Goal: Task Accomplishment & Management: Complete application form

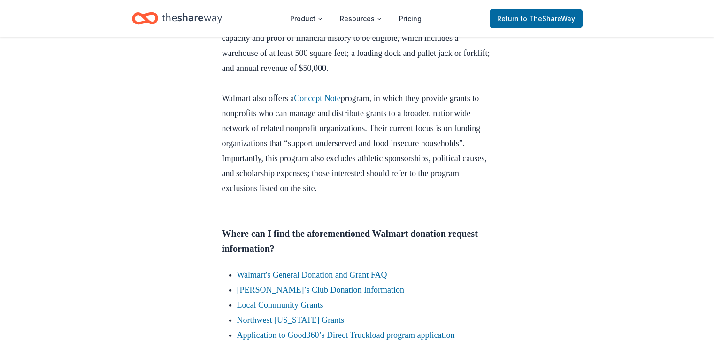
scroll to position [2065, 0]
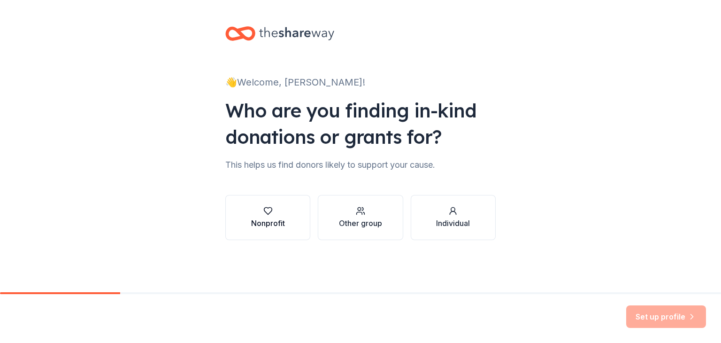
click at [280, 223] on div "Nonprofit" at bounding box center [268, 222] width 34 height 11
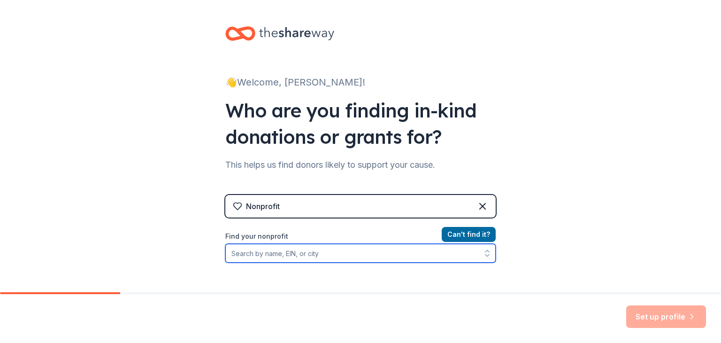
click at [406, 255] on input "Find your nonprofit" at bounding box center [360, 253] width 270 height 19
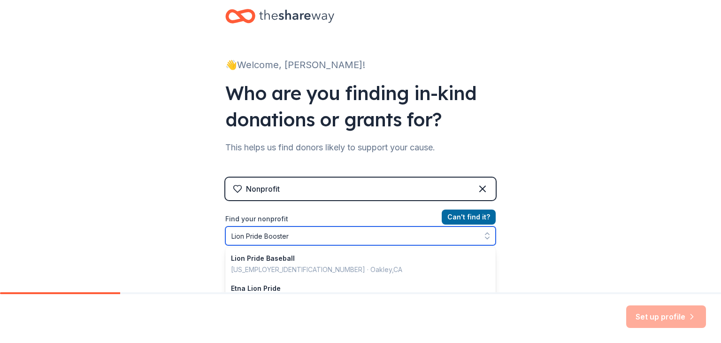
type input "Lion Pride Boosters"
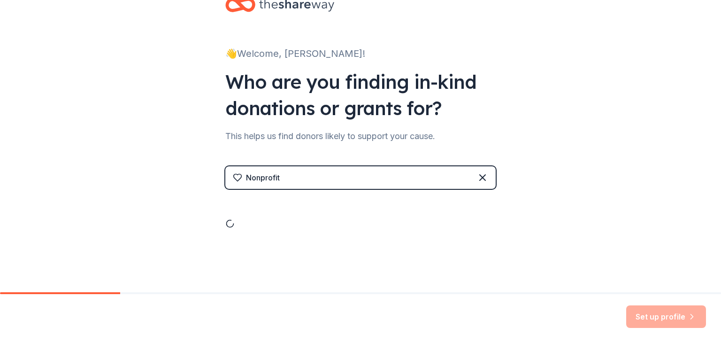
scroll to position [109, 0]
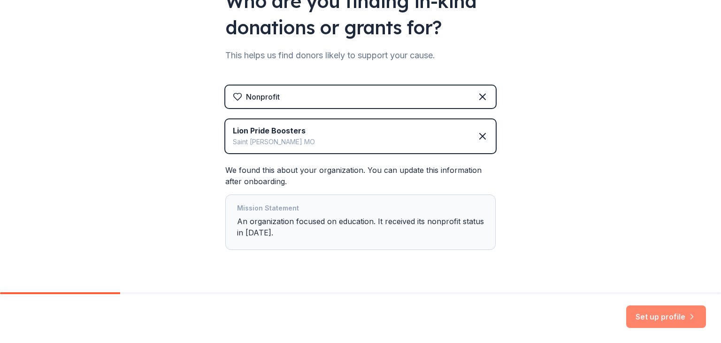
click at [689, 319] on icon "button" at bounding box center [691, 316] width 9 height 9
click at [689, 319] on div "Set up profile" at bounding box center [666, 316] width 80 height 23
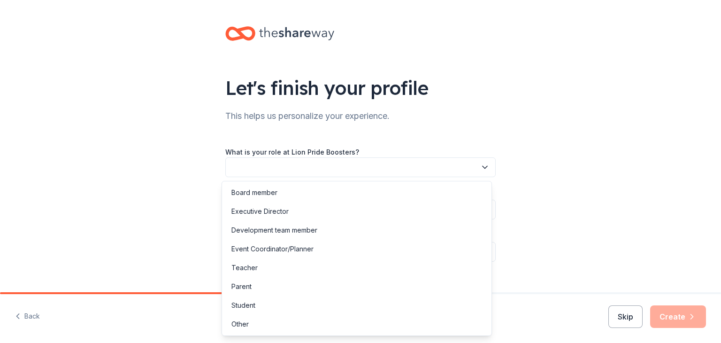
click at [397, 167] on button "button" at bounding box center [360, 167] width 270 height 20
click at [373, 194] on div "Board member" at bounding box center [357, 192] width 266 height 19
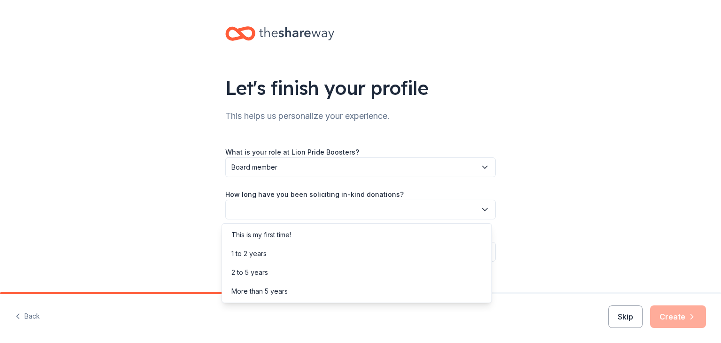
click at [374, 208] on button "button" at bounding box center [360, 209] width 270 height 20
click at [357, 228] on div "This is my first time!" at bounding box center [357, 234] width 266 height 19
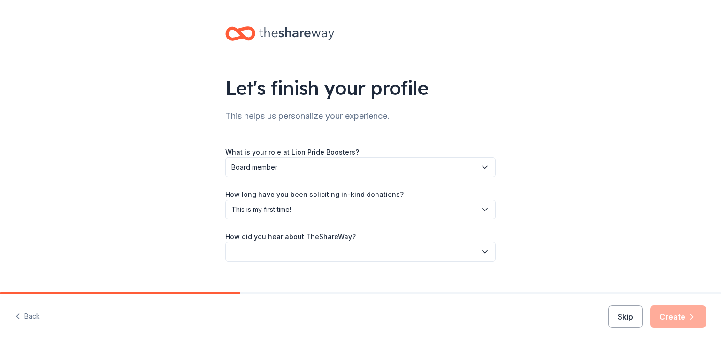
click at [381, 255] on button "button" at bounding box center [360, 252] width 270 height 20
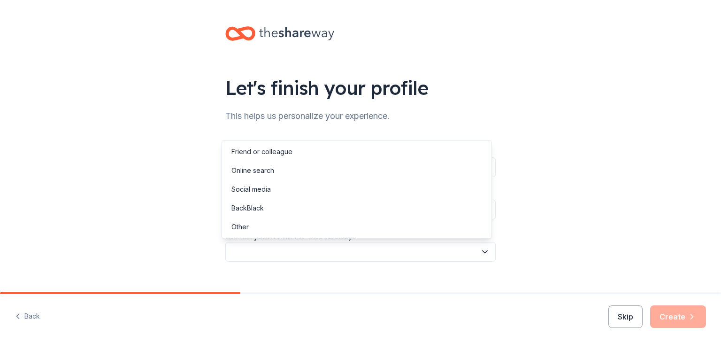
click at [381, 255] on button "button" at bounding box center [360, 252] width 270 height 20
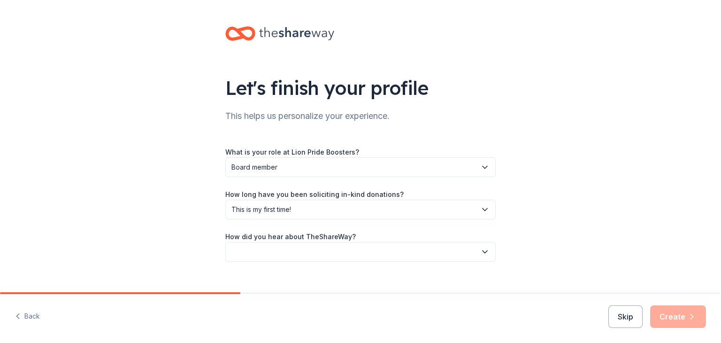
click at [381, 255] on button "button" at bounding box center [360, 252] width 270 height 20
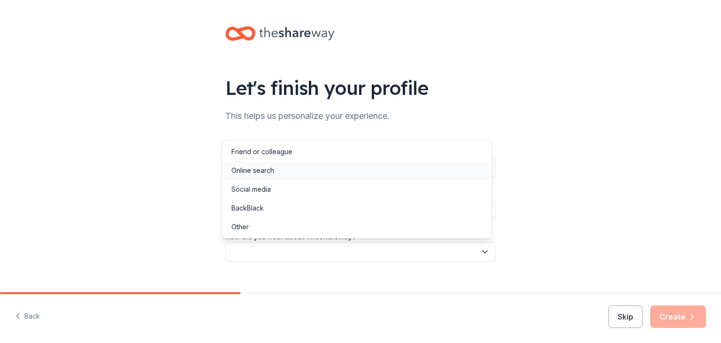
click at [359, 174] on div "Online search" at bounding box center [357, 170] width 266 height 19
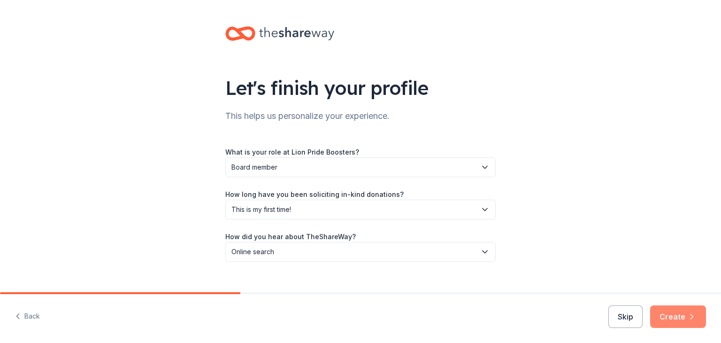
click at [677, 318] on button "Create" at bounding box center [678, 316] width 56 height 23
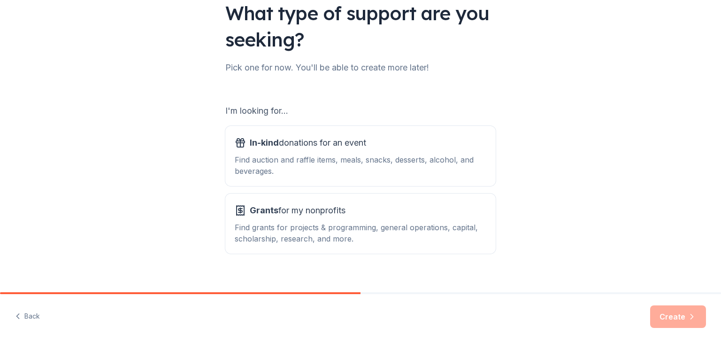
scroll to position [87, 0]
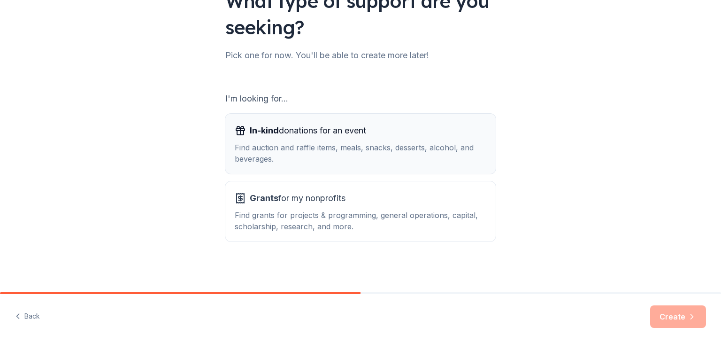
click at [447, 151] on div "Find auction and raffle items, meals, snacks, desserts, alcohol, and beverages." at bounding box center [361, 153] width 252 height 23
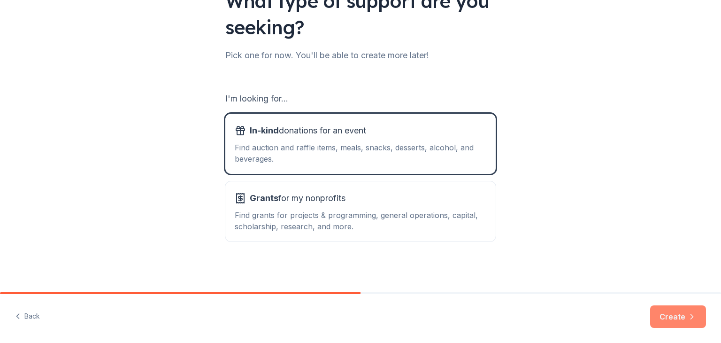
click at [688, 311] on button "Create" at bounding box center [678, 316] width 56 height 23
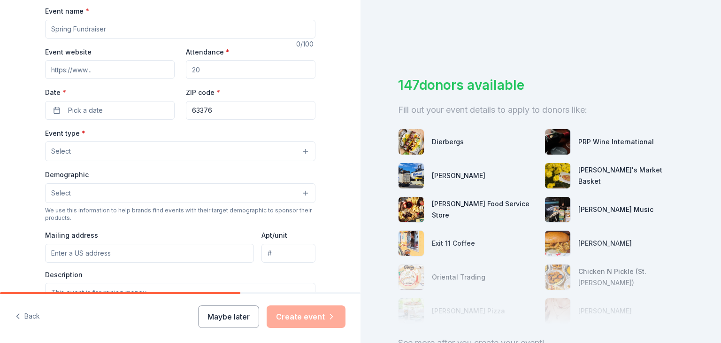
scroll to position [47, 0]
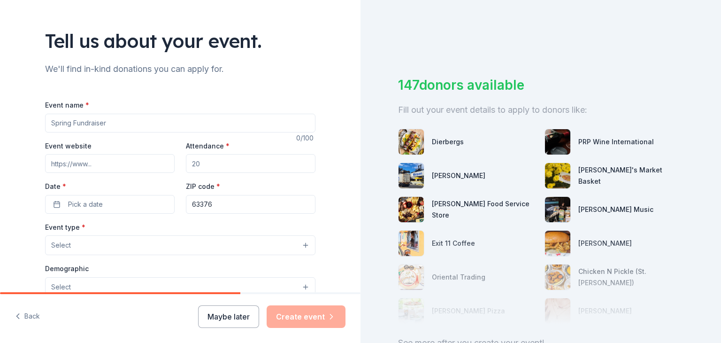
click at [182, 130] on input "Event name *" at bounding box center [180, 123] width 270 height 19
type input "Festival Meals"
click at [216, 168] on input "Attendance *" at bounding box center [251, 163] width 130 height 19
type input "130"
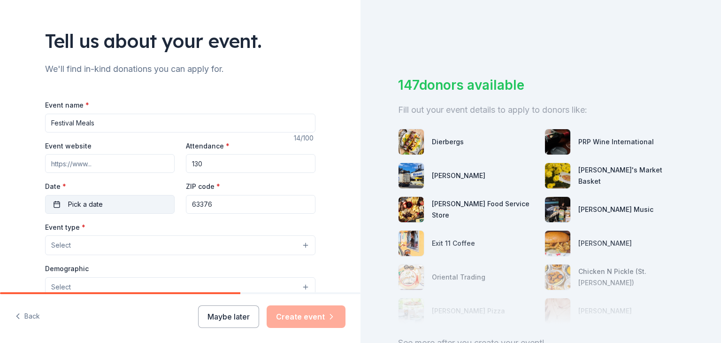
click at [146, 206] on button "Pick a date" at bounding box center [110, 204] width 130 height 19
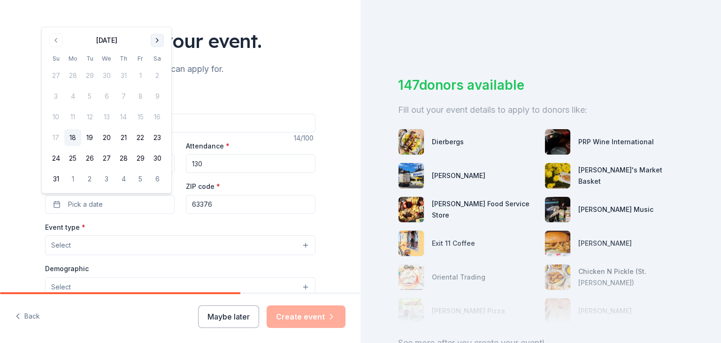
click at [161, 37] on button "Go to next month" at bounding box center [157, 40] width 13 height 13
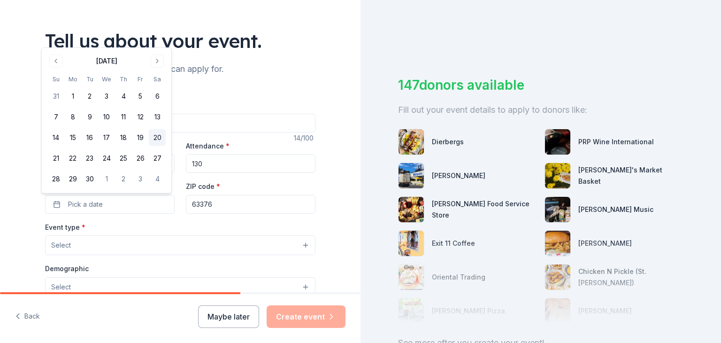
click at [156, 139] on button "20" at bounding box center [157, 137] width 17 height 17
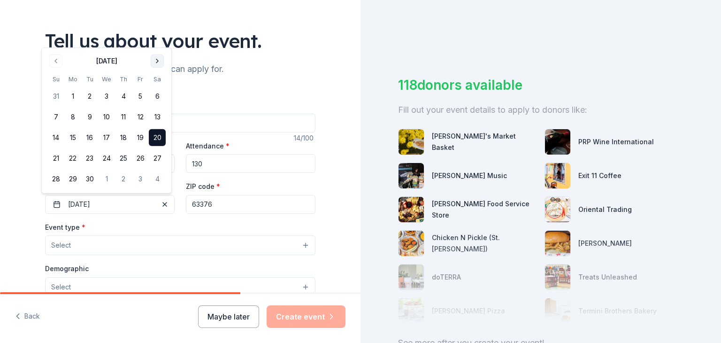
click at [155, 63] on button "Go to next month" at bounding box center [157, 60] width 13 height 13
click at [158, 98] on button "4" at bounding box center [157, 96] width 17 height 17
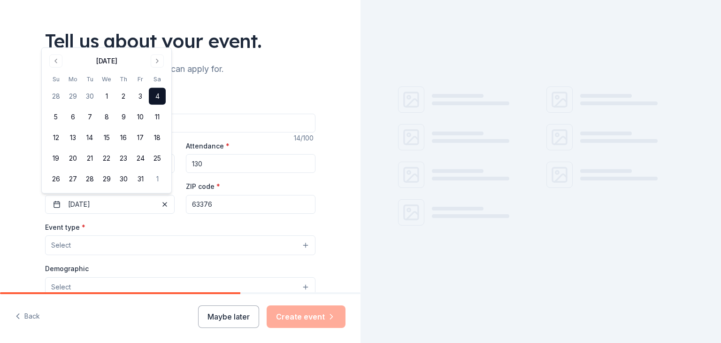
click at [158, 98] on button "4" at bounding box center [157, 96] width 17 height 17
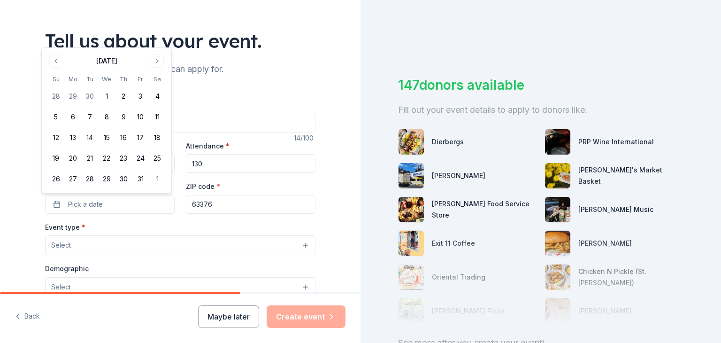
click at [139, 221] on div "Event type * Select" at bounding box center [180, 238] width 270 height 34
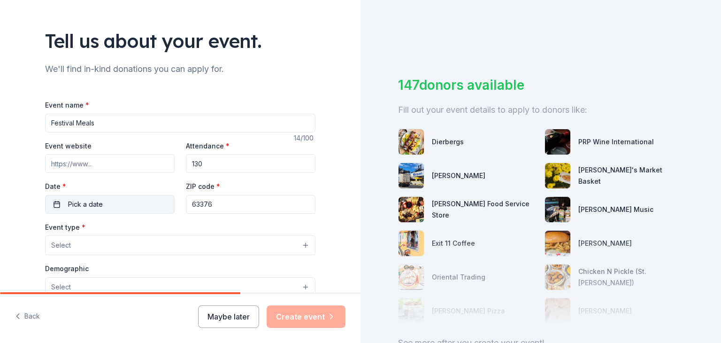
click at [130, 206] on button "Pick a date" at bounding box center [110, 204] width 130 height 19
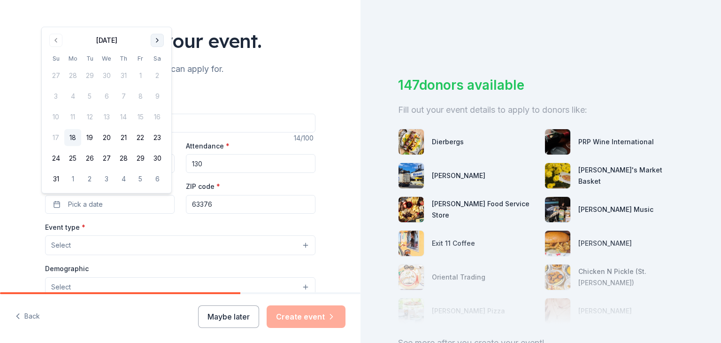
click at [157, 38] on button "Go to next month" at bounding box center [157, 40] width 13 height 13
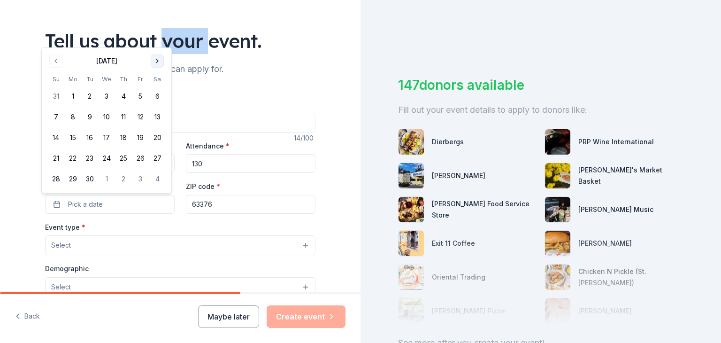
click at [157, 38] on div "Tell us about your event." at bounding box center [180, 41] width 270 height 26
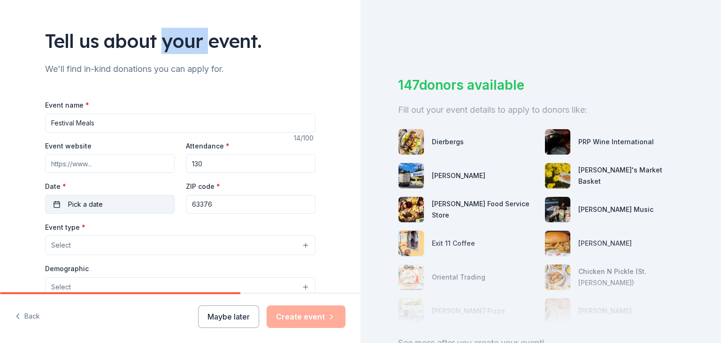
click at [107, 199] on button "Pick a date" at bounding box center [110, 204] width 130 height 19
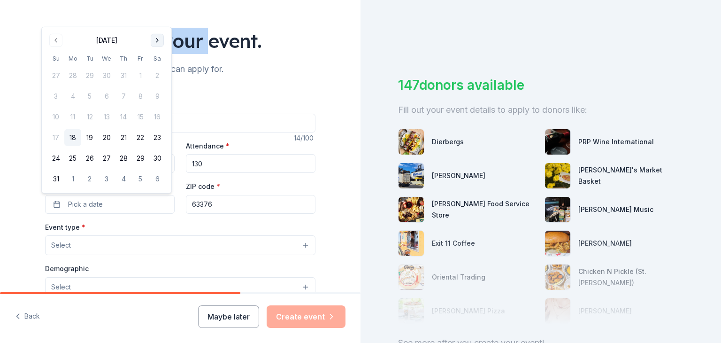
click at [155, 44] on button "Go to next month" at bounding box center [157, 40] width 13 height 13
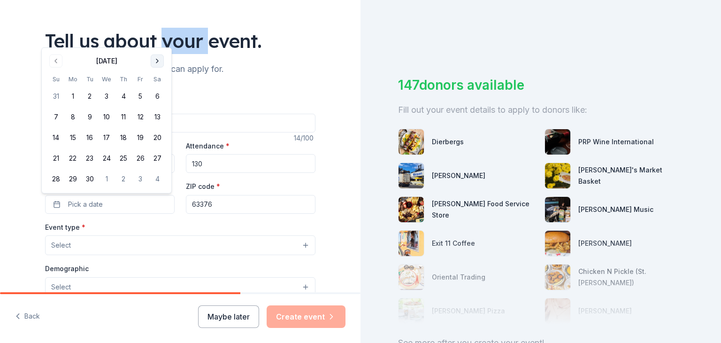
click at [155, 44] on div "Tell us about your event." at bounding box center [180, 41] width 270 height 26
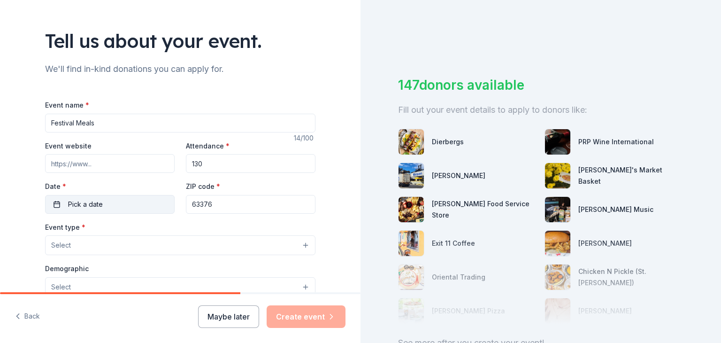
click at [115, 202] on button "Pick a date" at bounding box center [110, 204] width 130 height 19
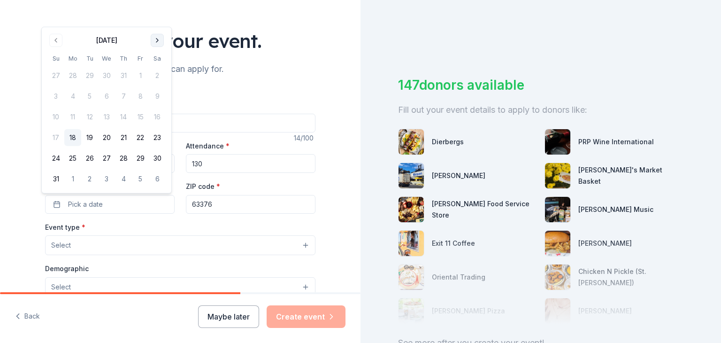
click at [154, 46] on button "Go to next month" at bounding box center [157, 40] width 13 height 13
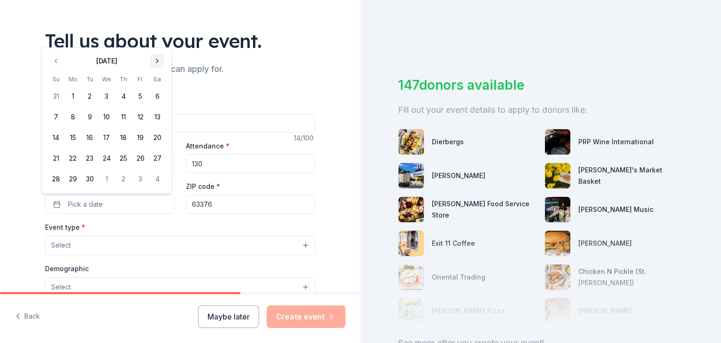
click at [156, 65] on button "Go to next month" at bounding box center [157, 60] width 13 height 13
click at [155, 101] on button "4" at bounding box center [157, 96] width 17 height 17
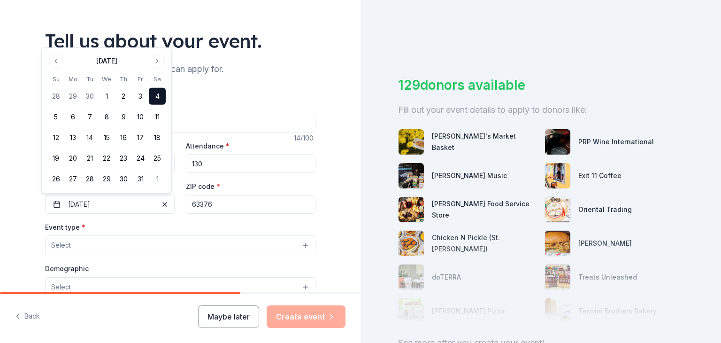
click at [155, 247] on button "Select" at bounding box center [180, 245] width 270 height 20
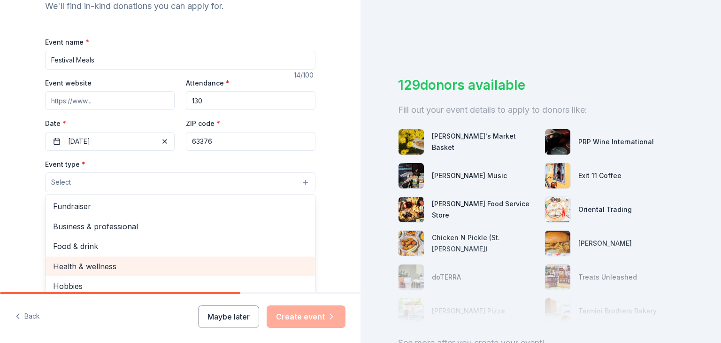
scroll to position [141, 0]
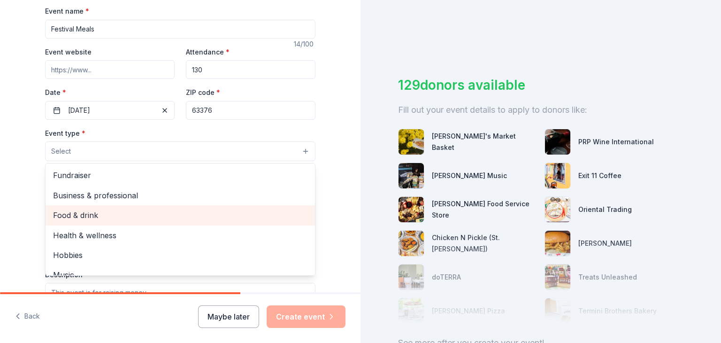
click at [168, 218] on span "Food & drink" at bounding box center [180, 215] width 254 height 12
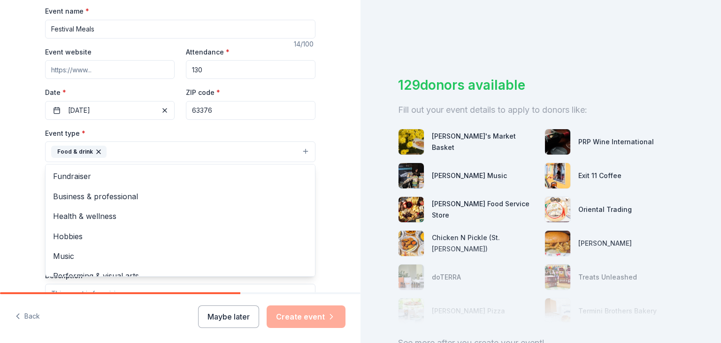
click at [334, 194] on div "Tell us about your event. We'll find in-kind donations you can apply for. Event…" at bounding box center [180, 172] width 360 height 626
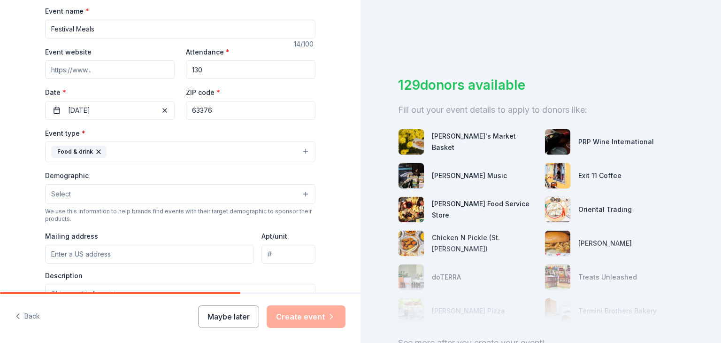
click at [293, 199] on button "Select" at bounding box center [180, 194] width 270 height 20
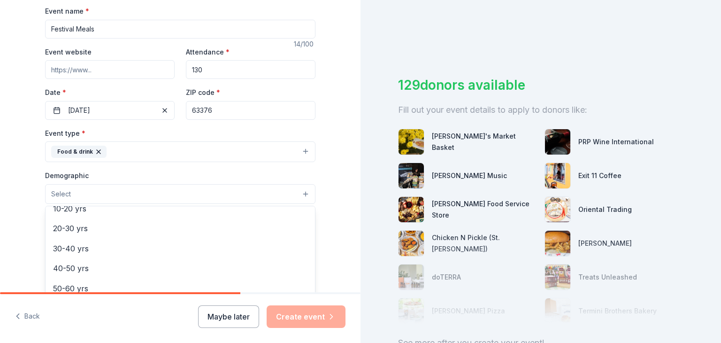
scroll to position [94, 0]
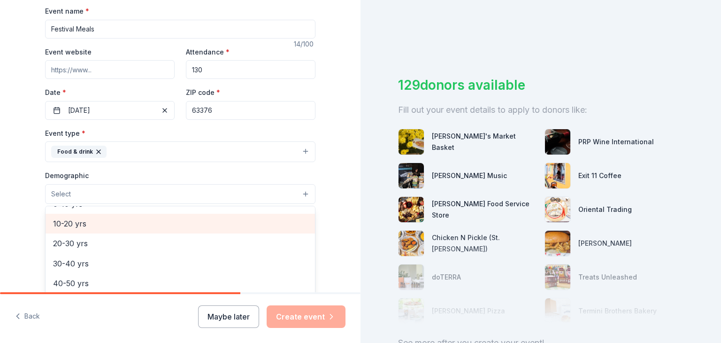
click at [187, 225] on span "10-20 yrs" at bounding box center [180, 223] width 254 height 12
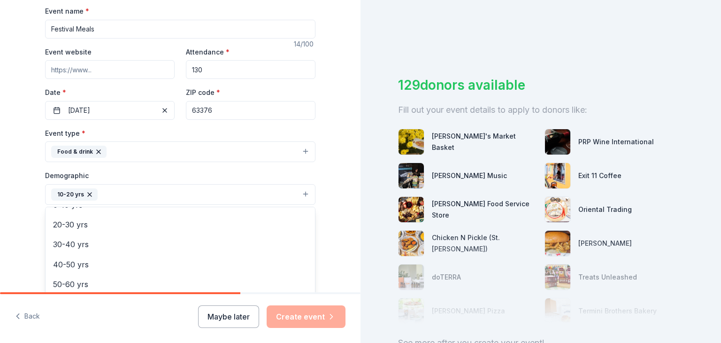
click at [327, 196] on div "Tell us about your event. We'll find in-kind donations you can apply for. Event…" at bounding box center [180, 172] width 360 height 627
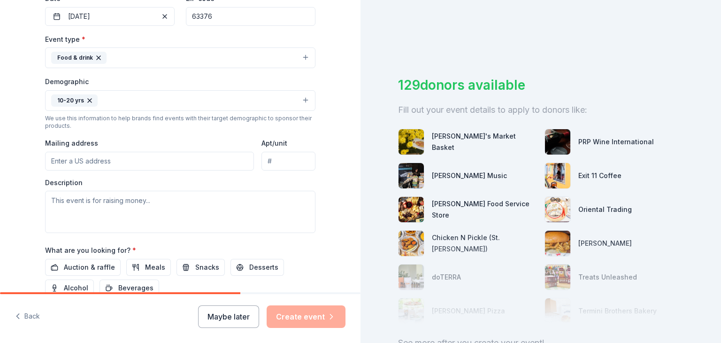
scroll to position [282, 0]
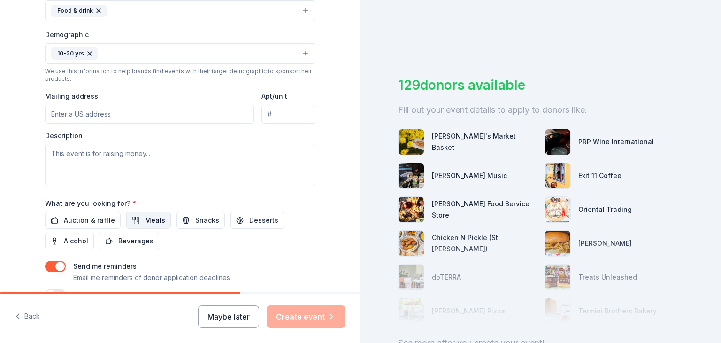
click at [158, 221] on button "Meals" at bounding box center [148, 220] width 45 height 17
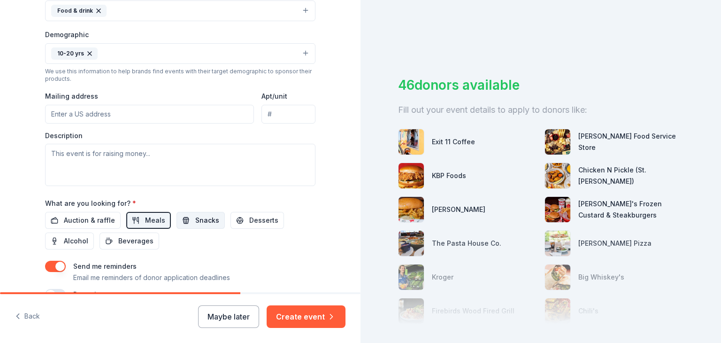
click at [195, 222] on span "Snacks" at bounding box center [207, 219] width 24 height 11
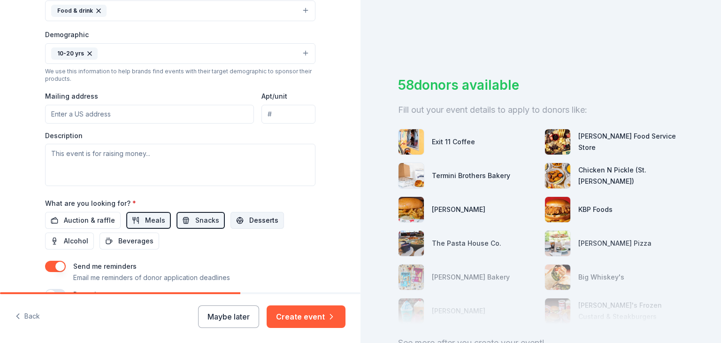
click at [237, 217] on button "Desserts" at bounding box center [257, 220] width 54 height 17
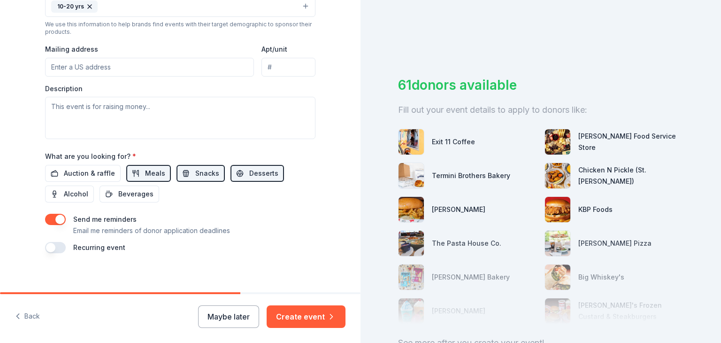
click at [50, 218] on button "button" at bounding box center [55, 219] width 21 height 11
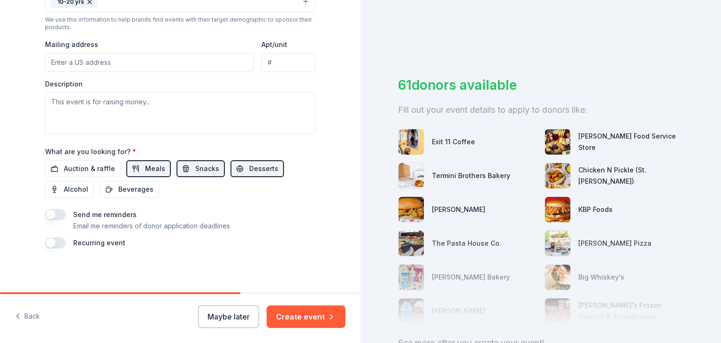
scroll to position [334, 0]
click at [60, 241] on button "button" at bounding box center [55, 241] width 21 height 11
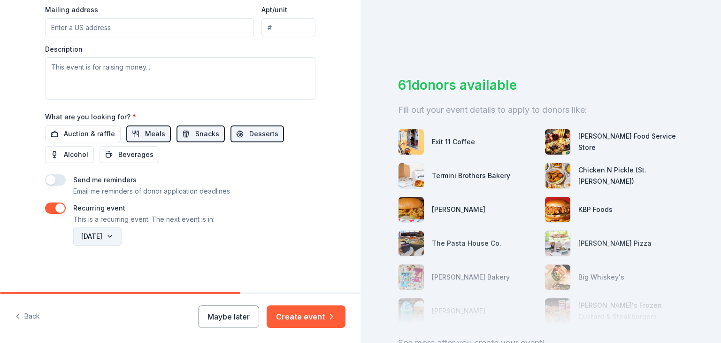
click at [122, 235] on button "October 2026" at bounding box center [97, 236] width 48 height 19
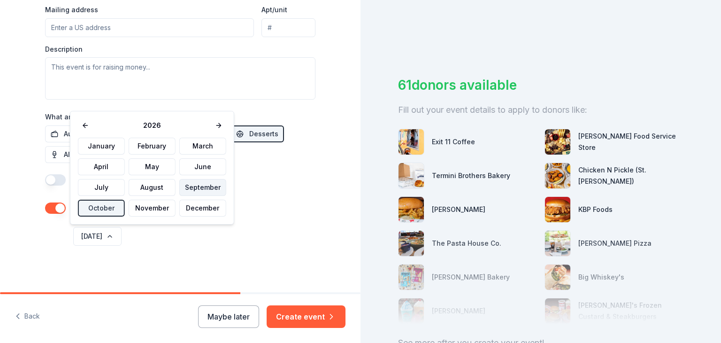
click at [201, 186] on button "September" at bounding box center [202, 187] width 47 height 17
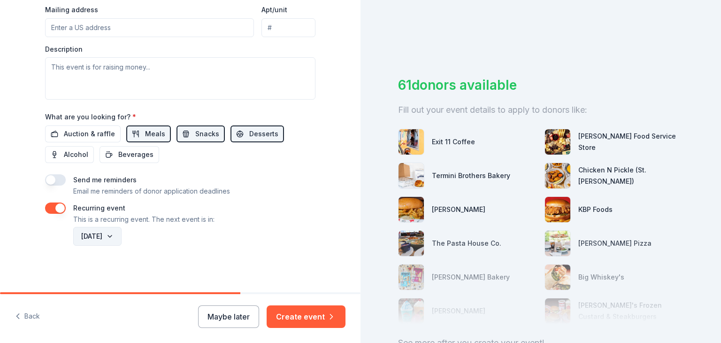
click at [122, 237] on button "September 2026" at bounding box center [97, 236] width 48 height 19
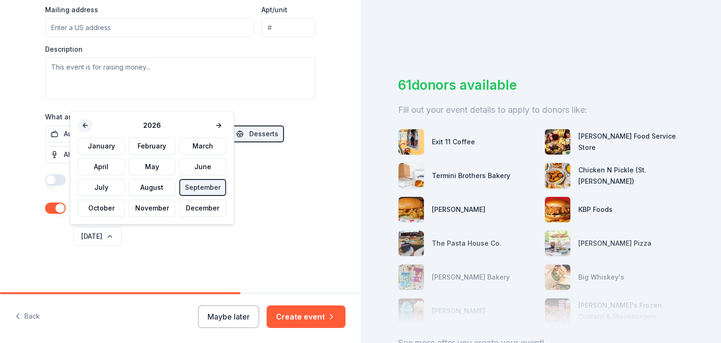
click at [90, 125] on button at bounding box center [85, 125] width 15 height 13
click at [90, 125] on div "2026" at bounding box center [152, 125] width 148 height 13
click at [198, 191] on button "September" at bounding box center [202, 187] width 47 height 17
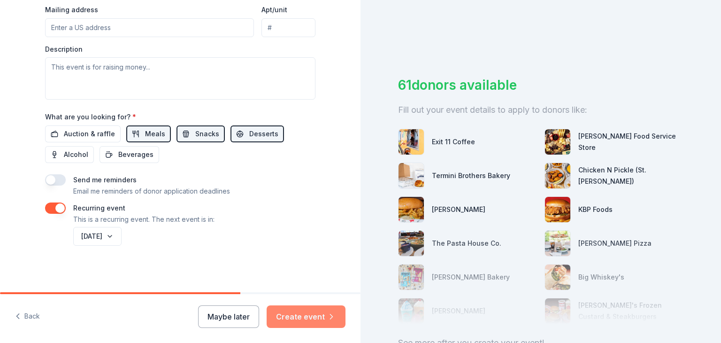
click at [297, 313] on button "Create event" at bounding box center [306, 316] width 79 height 23
click at [297, 313] on div "Maybe later Create event" at bounding box center [271, 316] width 147 height 23
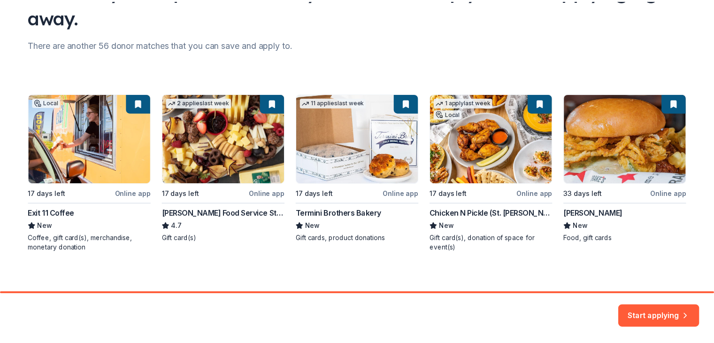
scroll to position [103, 0]
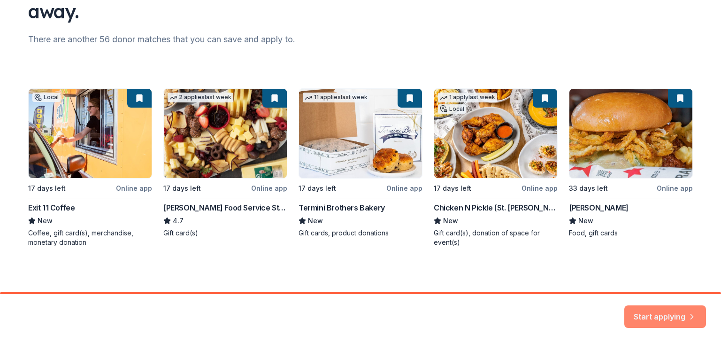
click at [655, 315] on button "Start applying" at bounding box center [665, 310] width 82 height 23
click at [655, 315] on div "Start applying" at bounding box center [665, 316] width 82 height 23
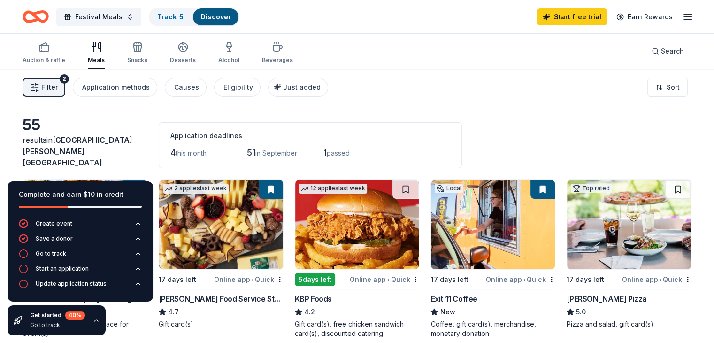
click at [150, 123] on div "55 results in St. Peters, MO Application deadlines 4 this month 51 in September…" at bounding box center [357, 141] width 669 height 53
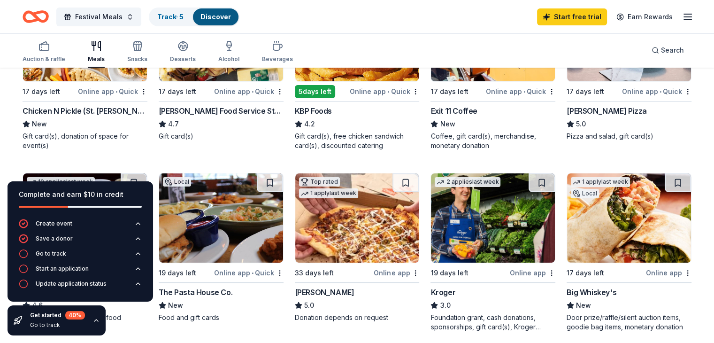
scroll to position [141, 0]
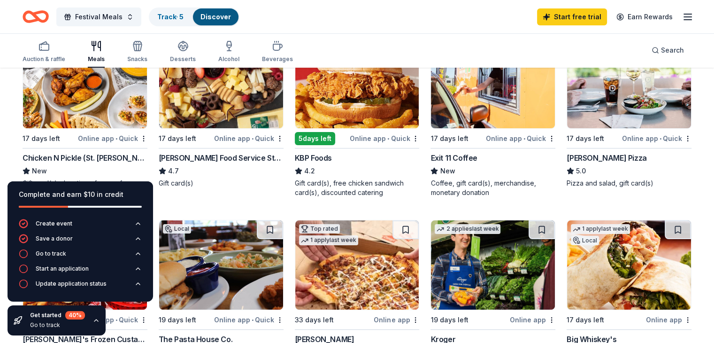
click at [88, 152] on div "Chicken N Pickle (St. Charles)" at bounding box center [85, 157] width 125 height 11
click at [253, 152] on div "Gordon Food Service Store" at bounding box center [221, 157] width 125 height 11
click at [372, 178] on div "Gift card(s), free chicken sandwich card(s), discounted catering" at bounding box center [357, 187] width 125 height 19
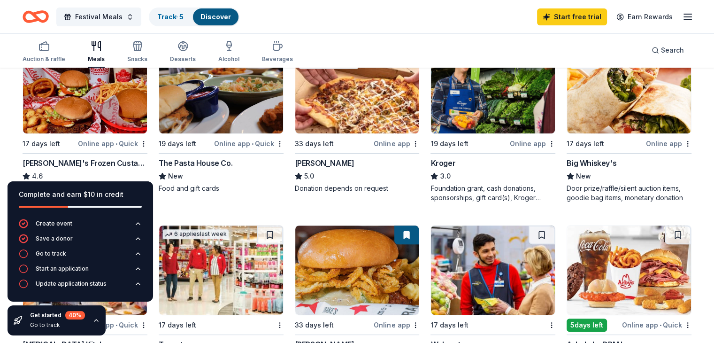
scroll to position [329, 0]
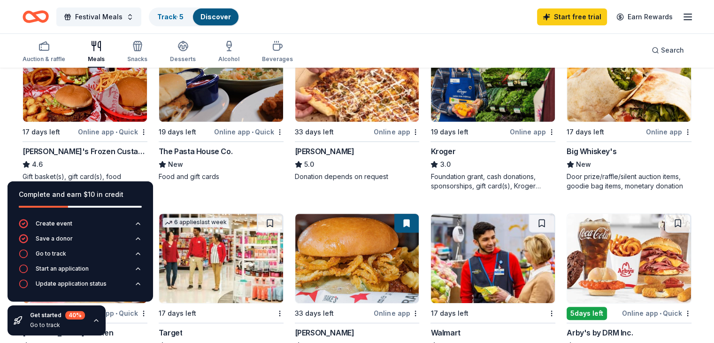
click at [95, 322] on icon "button" at bounding box center [96, 320] width 8 height 8
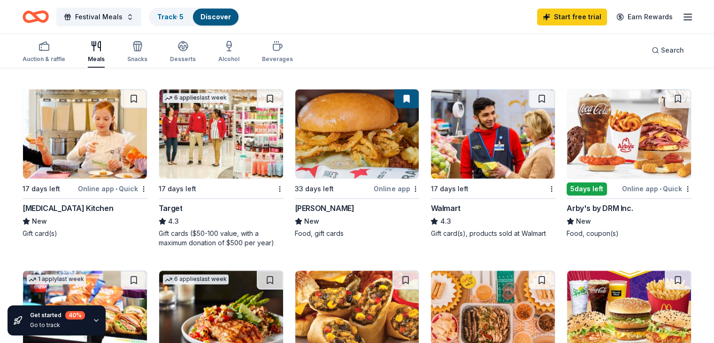
scroll to position [469, 0]
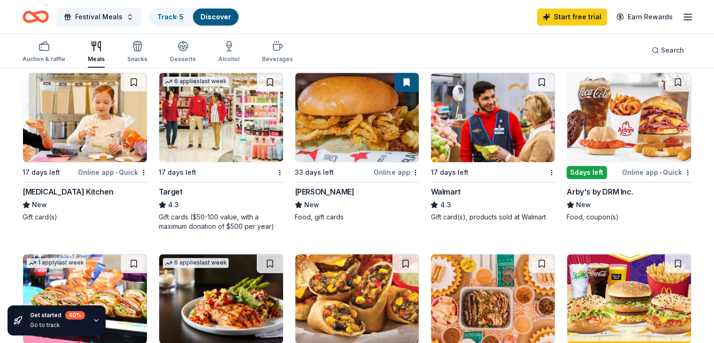
click at [491, 199] on div "4.3" at bounding box center [492, 204] width 125 height 11
click at [246, 130] on img at bounding box center [221, 117] width 124 height 89
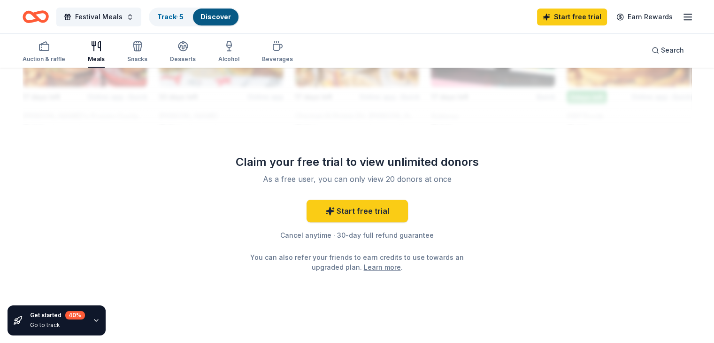
scroll to position [921, 0]
click at [369, 207] on link "Start free trial" at bounding box center [356, 210] width 101 height 23
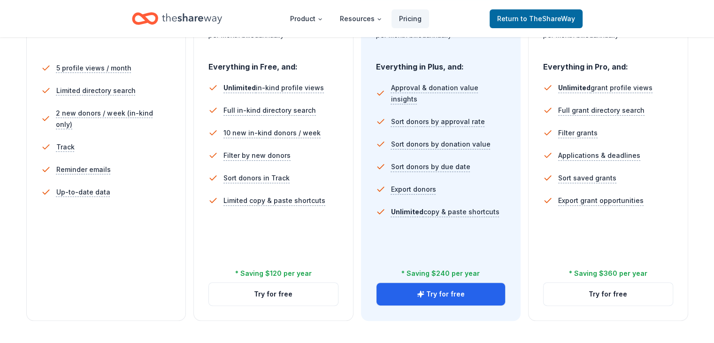
scroll to position [141, 0]
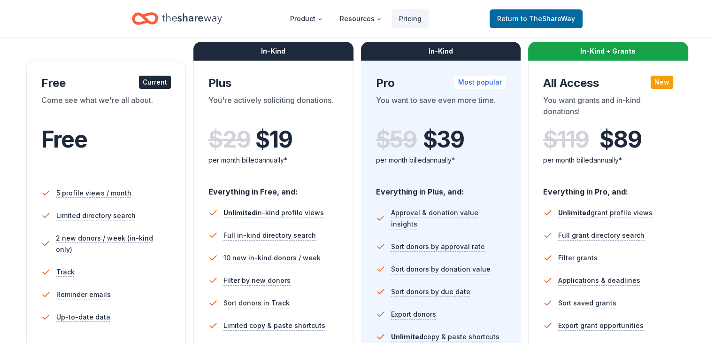
click at [159, 79] on div "Current" at bounding box center [155, 82] width 32 height 13
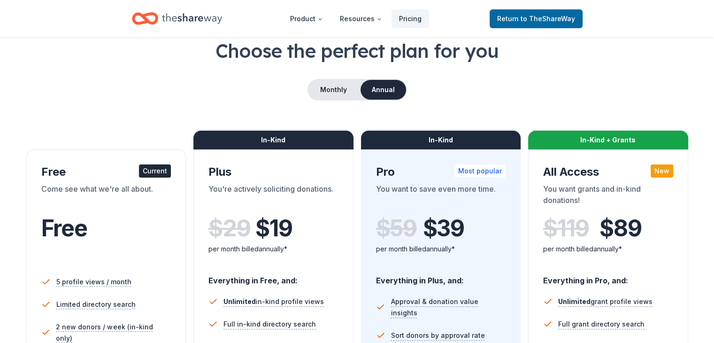
scroll to position [0, 0]
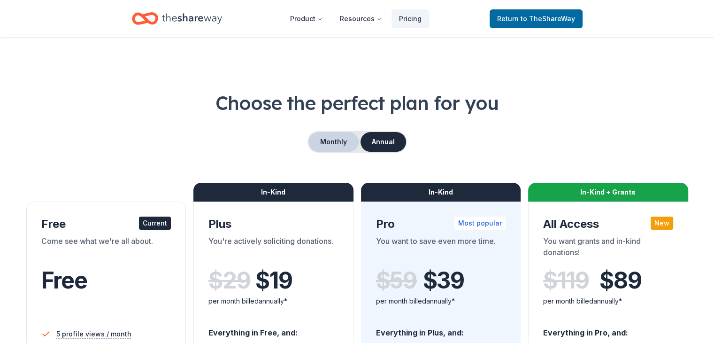
click at [340, 142] on button "Monthly" at bounding box center [333, 142] width 50 height 20
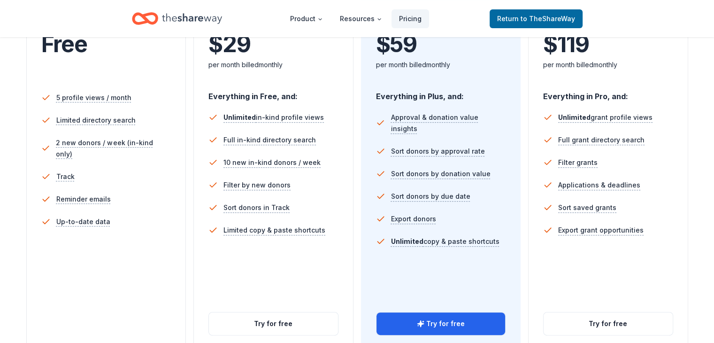
scroll to position [375, 0]
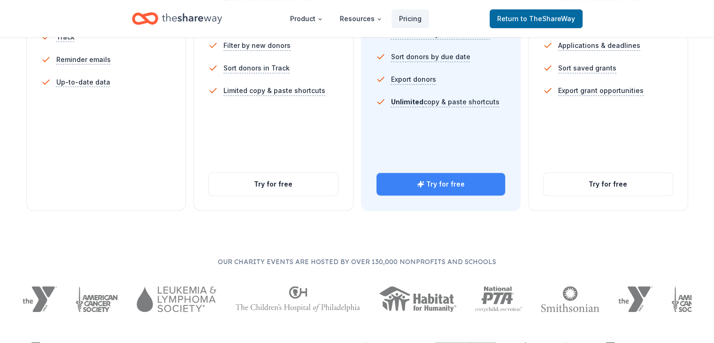
click at [483, 173] on button "Try for free" at bounding box center [440, 184] width 129 height 23
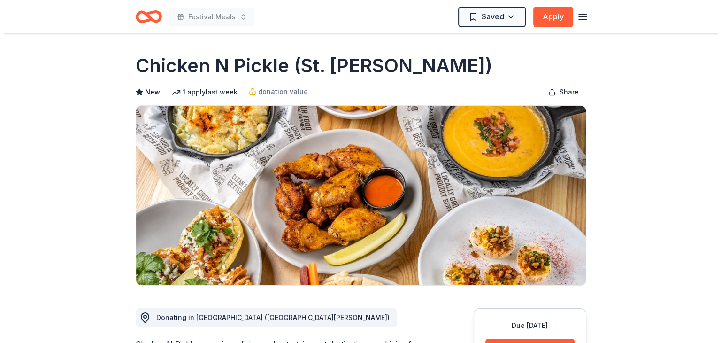
scroll to position [94, 0]
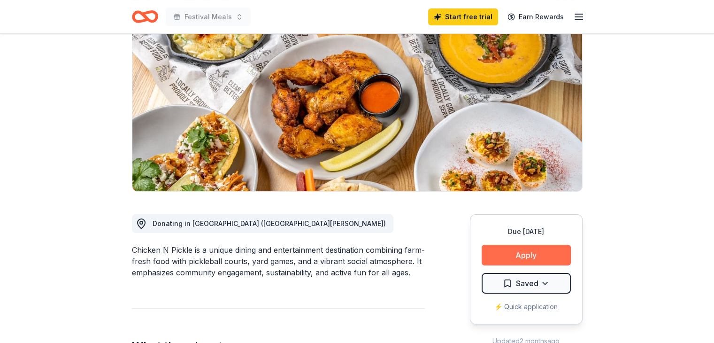
click at [532, 253] on button "Apply" at bounding box center [526, 255] width 89 height 21
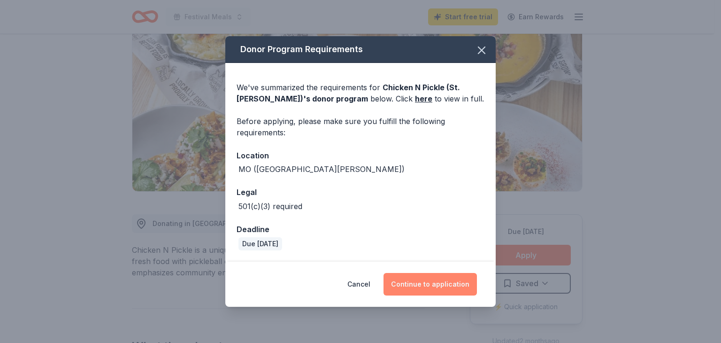
click at [413, 286] on button "Continue to application" at bounding box center [429, 284] width 93 height 23
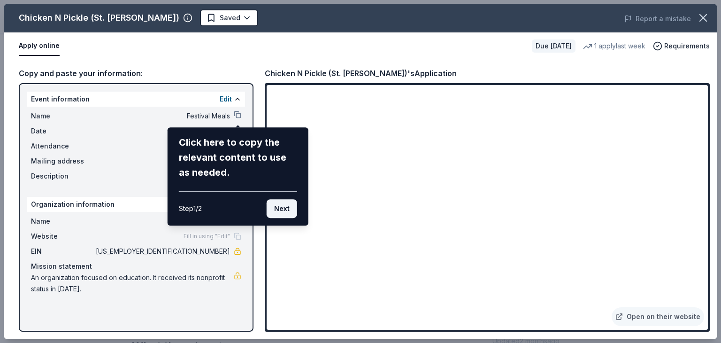
click at [283, 212] on button "Next" at bounding box center [282, 208] width 31 height 19
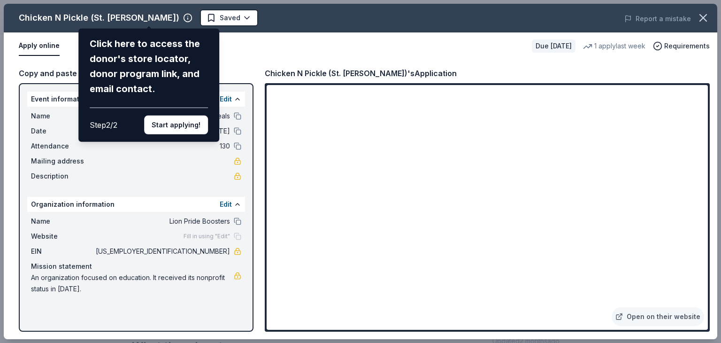
click at [283, 212] on div "Chicken N Pickle (St. Charles) Click here to access the donor's store locator, …" at bounding box center [360, 171] width 713 height 335
click at [179, 128] on button "Start applying!" at bounding box center [176, 124] width 64 height 19
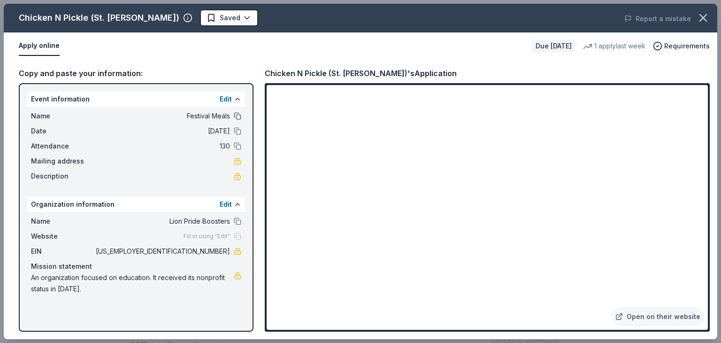
click at [239, 115] on button at bounding box center [238, 116] width 8 height 8
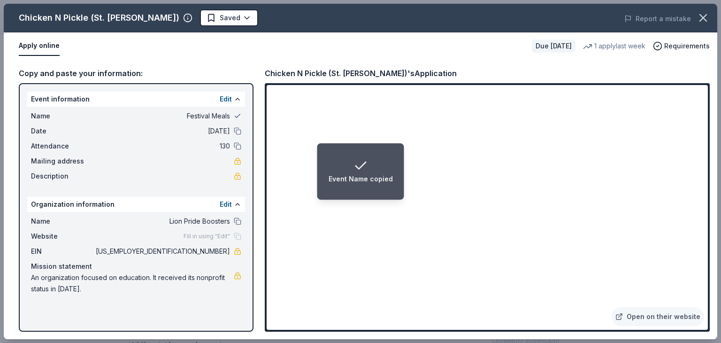
click at [239, 115] on button at bounding box center [238, 116] width 8 height 8
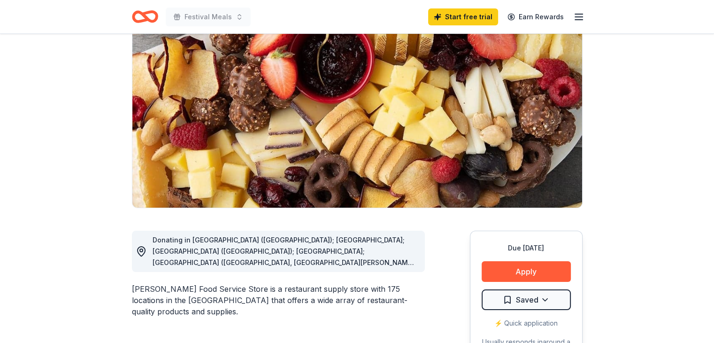
scroll to position [94, 0]
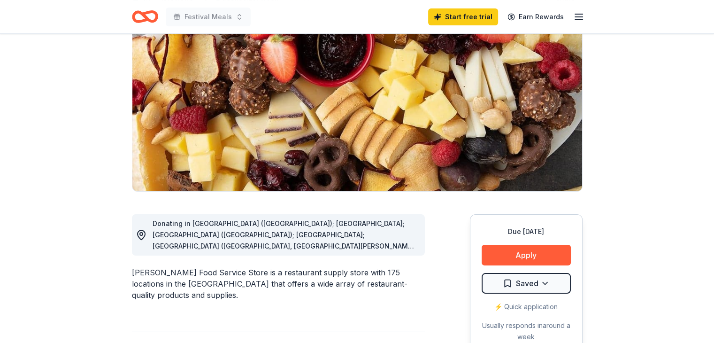
click at [413, 245] on span "Donating in AL (Huntsville); FL; GA (Lithia Springs); IL; IN (Elkhart, Fort Way…" at bounding box center [285, 347] width 264 height 256
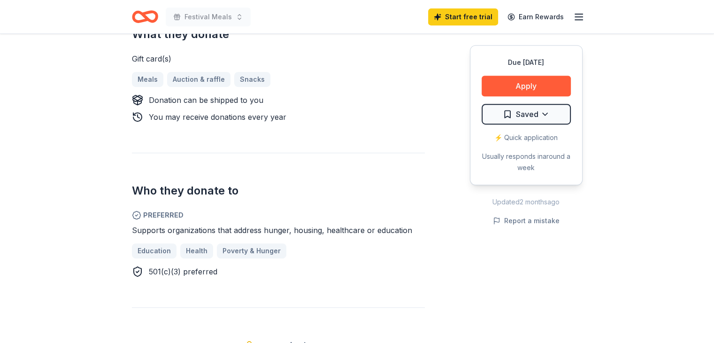
scroll to position [422, 0]
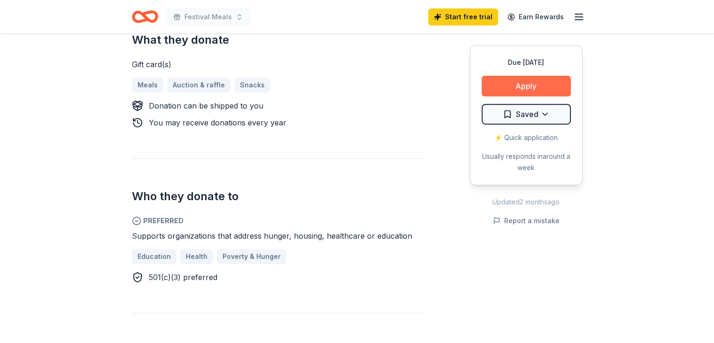
click at [565, 80] on button "Apply" at bounding box center [526, 86] width 89 height 21
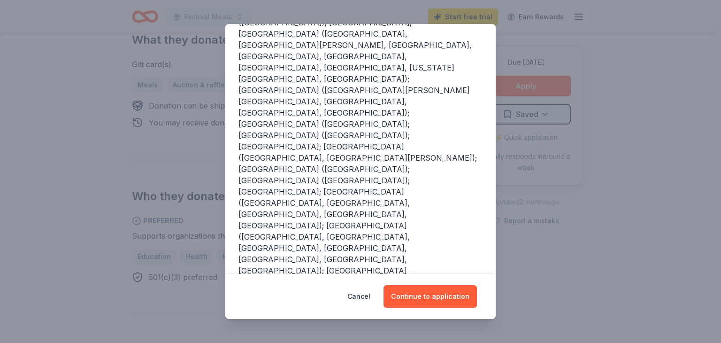
scroll to position [186, 0]
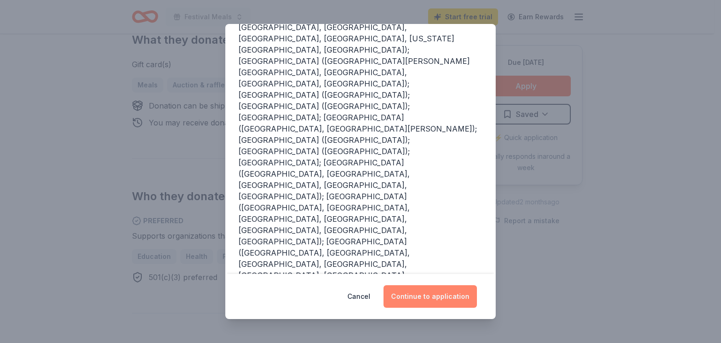
click at [426, 299] on button "Continue to application" at bounding box center [429, 296] width 93 height 23
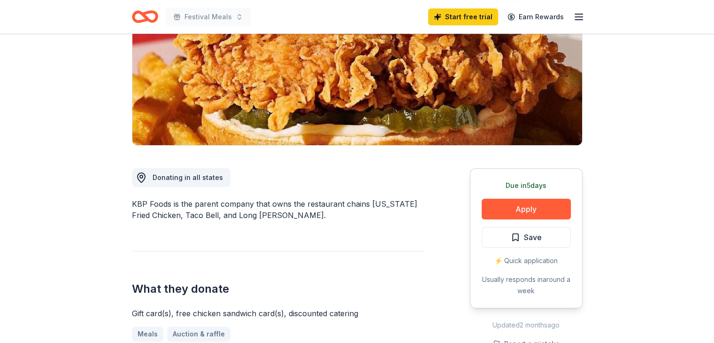
scroll to position [141, 0]
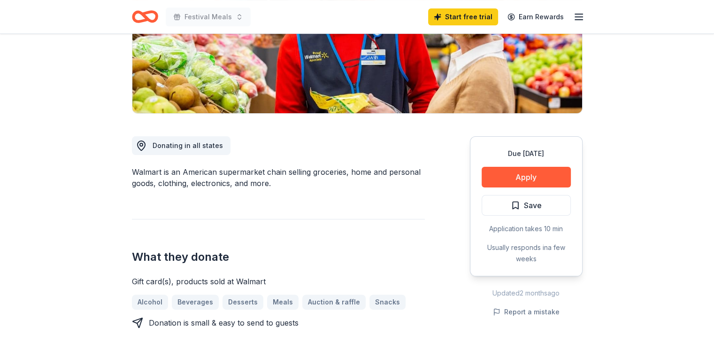
scroll to position [188, 0]
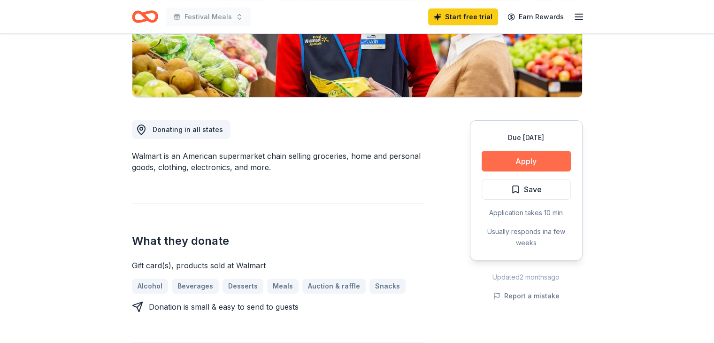
click at [514, 158] on button "Apply" at bounding box center [526, 161] width 89 height 21
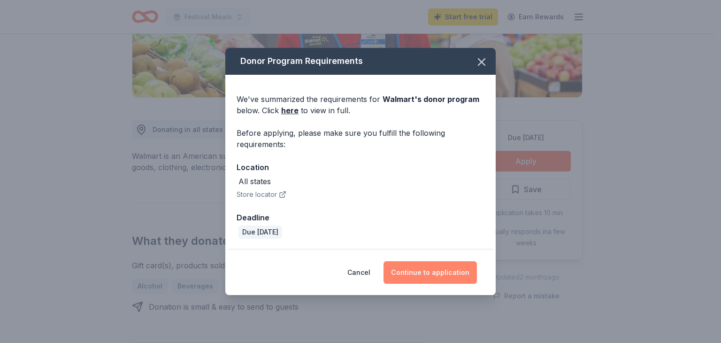
click at [435, 275] on button "Continue to application" at bounding box center [429, 272] width 93 height 23
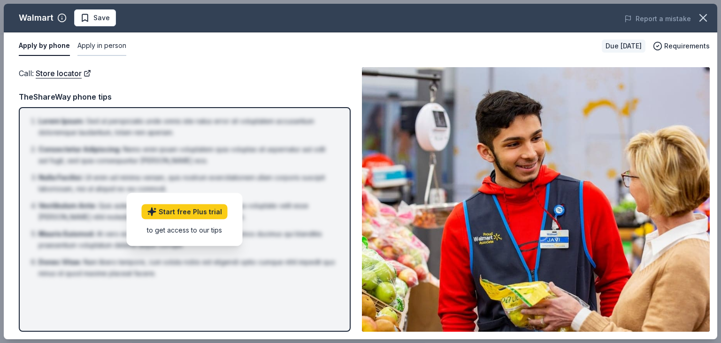
click at [101, 47] on button "Apply in person" at bounding box center [101, 46] width 49 height 20
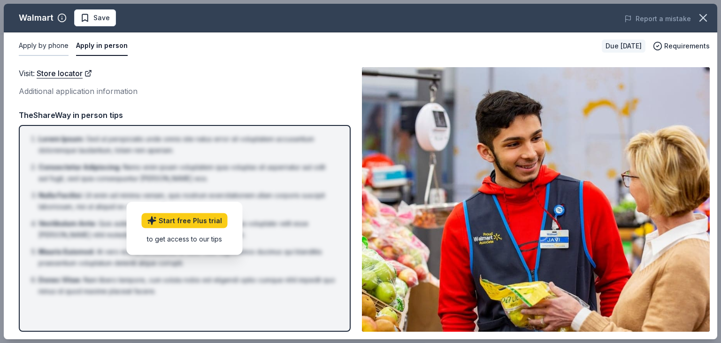
click at [42, 49] on button "Apply by phone" at bounding box center [44, 46] width 50 height 20
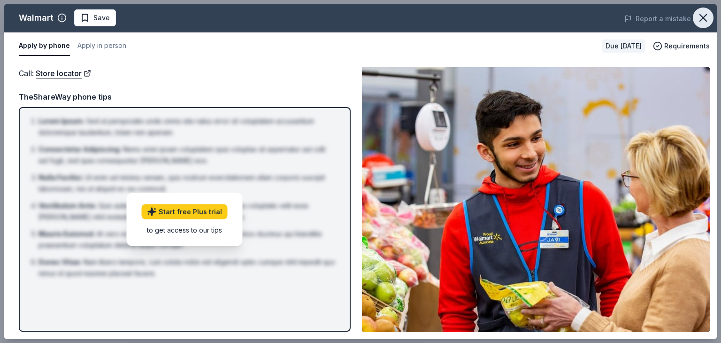
click at [704, 14] on icon "button" at bounding box center [703, 17] width 13 height 13
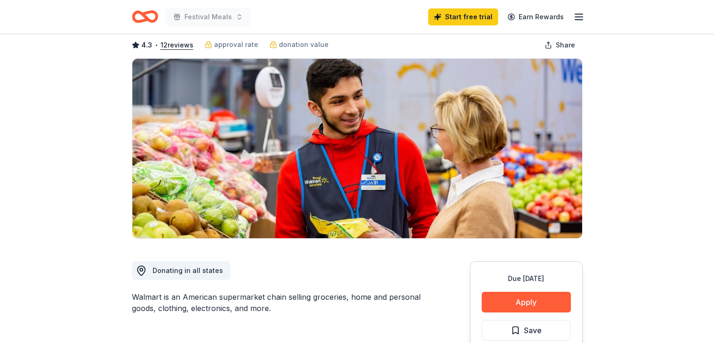
scroll to position [94, 0]
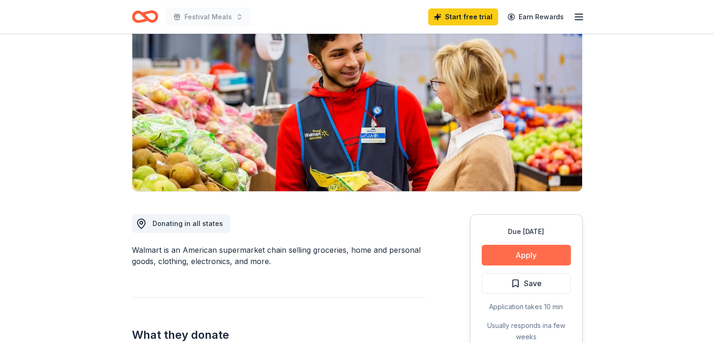
click at [514, 254] on button "Apply" at bounding box center [526, 255] width 89 height 21
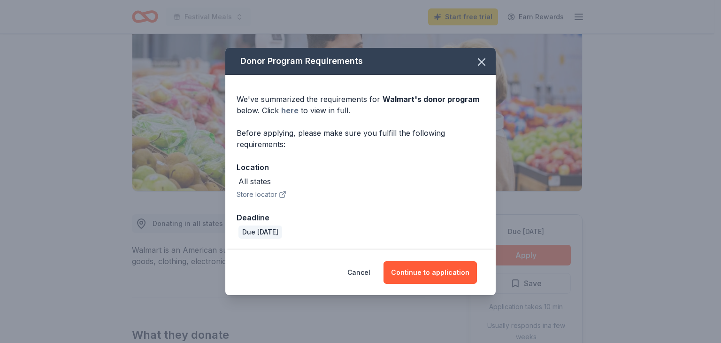
click at [289, 112] on link "here" at bounding box center [289, 110] width 17 height 11
click at [484, 60] on icon "button" at bounding box center [481, 62] width 7 height 7
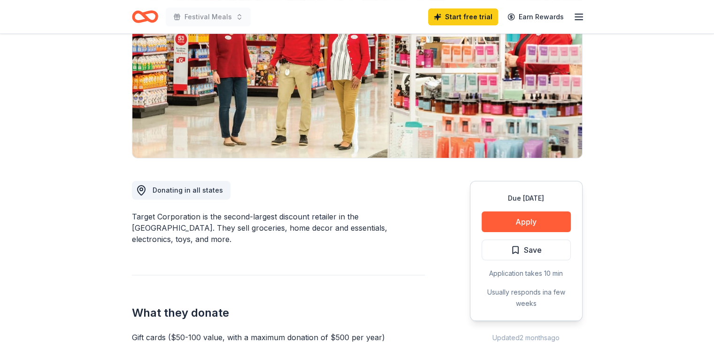
scroll to position [188, 0]
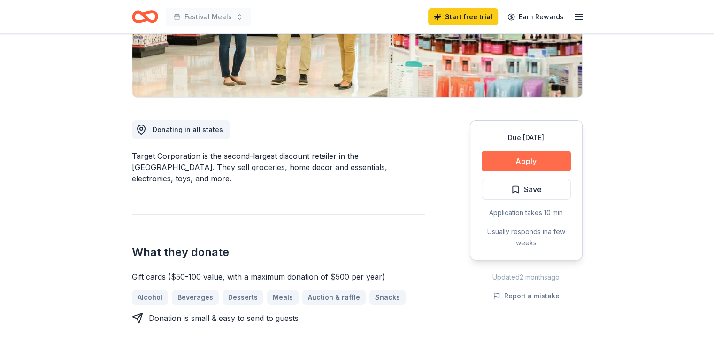
click at [549, 156] on button "Apply" at bounding box center [526, 161] width 89 height 21
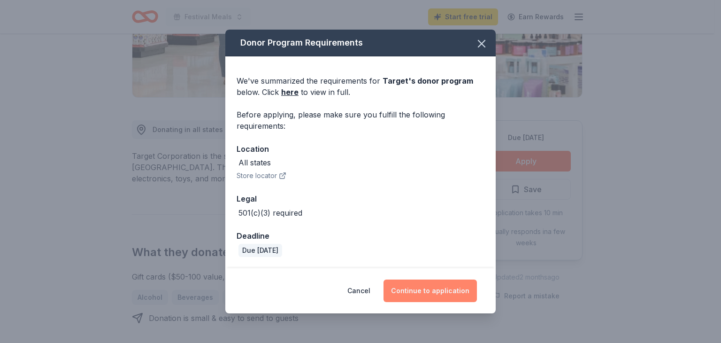
click at [443, 285] on button "Continue to application" at bounding box center [429, 290] width 93 height 23
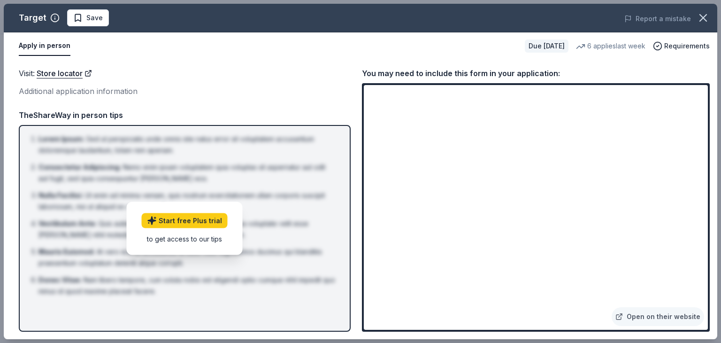
click at [33, 48] on button "Apply in person" at bounding box center [45, 46] width 52 height 20
click at [700, 17] on icon "button" at bounding box center [703, 17] width 13 height 13
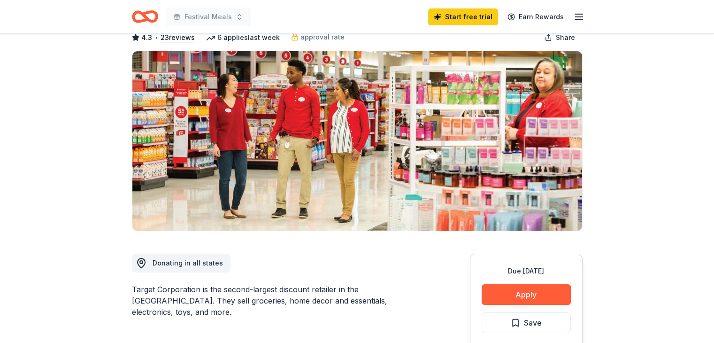
scroll to position [0, 0]
